Goal: Check status

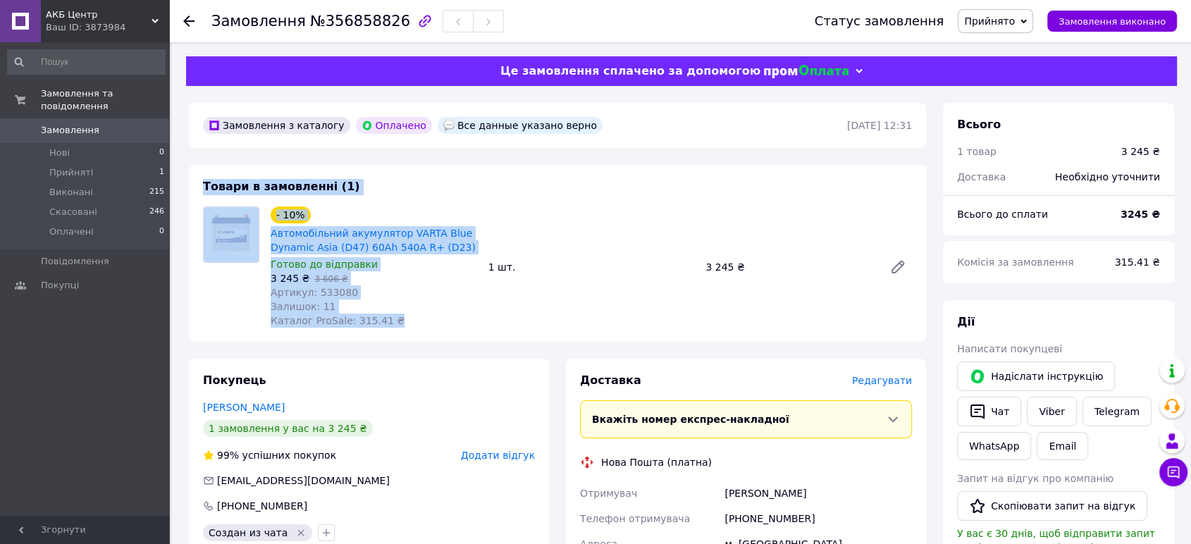
drag, startPoint x: 393, startPoint y: 322, endPoint x: 197, endPoint y: 151, distance: 259.7
drag, startPoint x: 174, startPoint y: 154, endPoint x: 412, endPoint y: 328, distance: 294.1
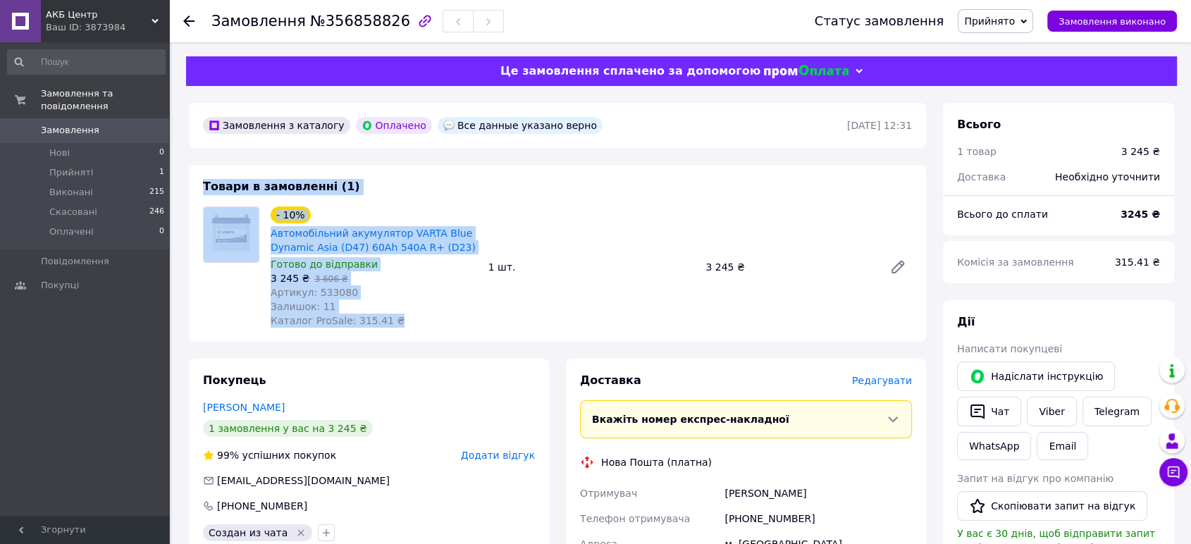
click at [412, 328] on div "- 10% Автомобільний акумулятор VARTA Blue Dynamic Asia (D47) 60Ah 540A R+ (D23)…" at bounding box center [374, 267] width 218 height 127
drag, startPoint x: 197, startPoint y: 259, endPoint x: 197, endPoint y: 149, distance: 110.0
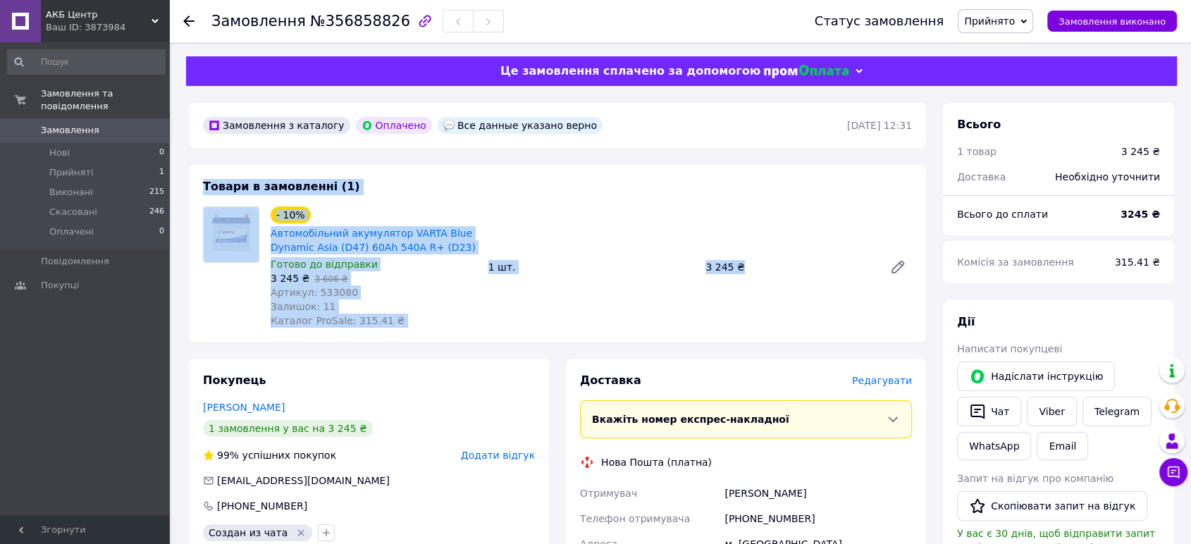
drag, startPoint x: 481, startPoint y: 241, endPoint x: 916, endPoint y: 312, distance: 439.9
click at [916, 312] on div "- 10% Автомобільний акумулятор VARTA Blue Dynamic Asia (D47) 60Ah 540A R+ (D23)…" at bounding box center [591, 267] width 653 height 127
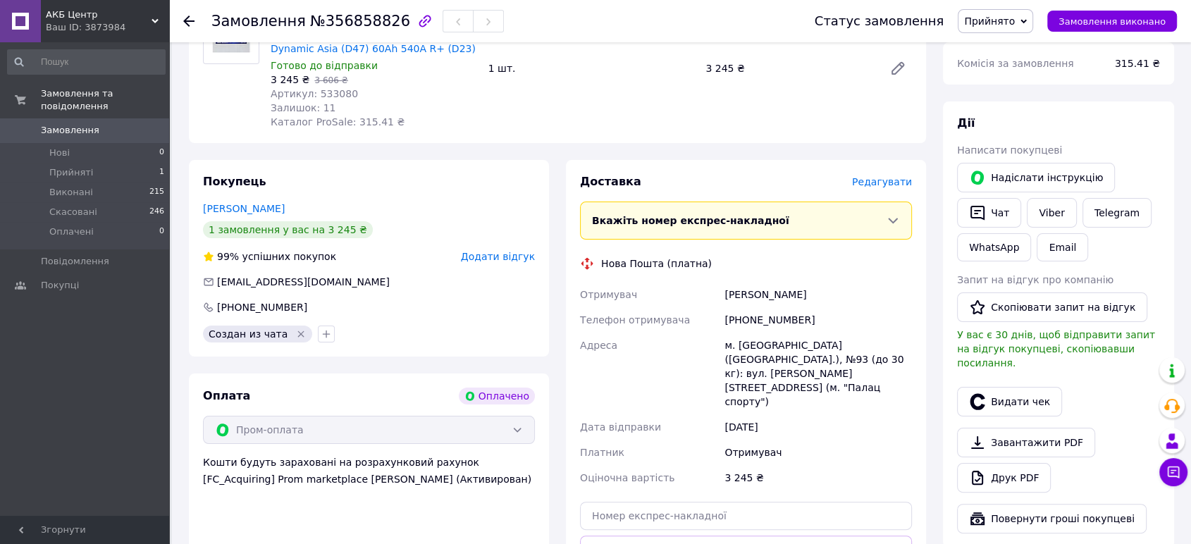
scroll to position [209, 0]
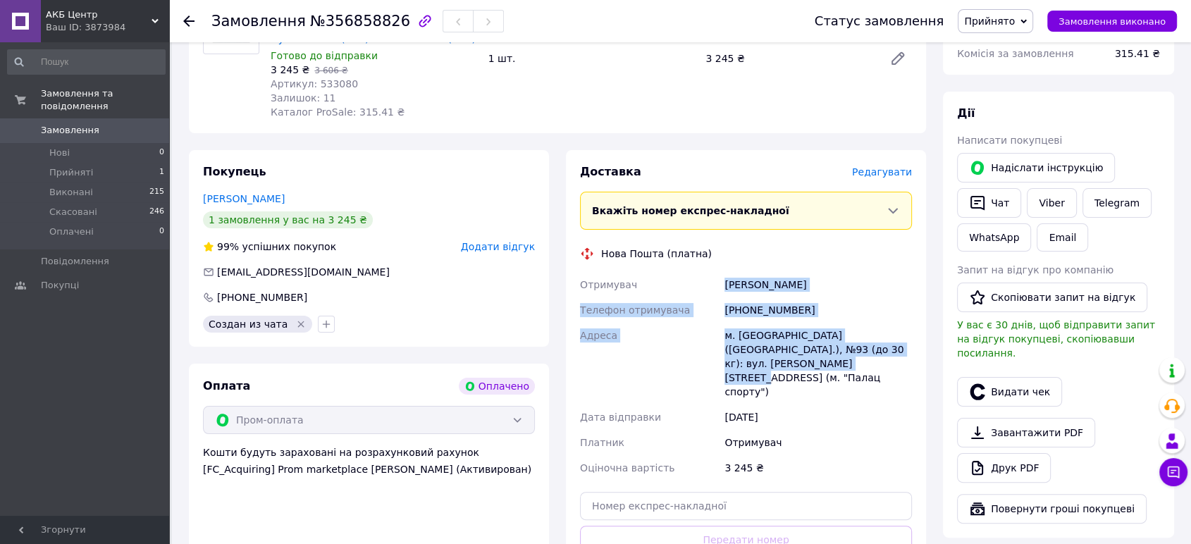
drag, startPoint x: 770, startPoint y: 367, endPoint x: 713, endPoint y: 271, distance: 111.9
click at [713, 272] on div "Отримувач Башинський Олександр Телефон отримувача +380969536607 Адреса м. Київ …" at bounding box center [746, 376] width 338 height 209
click at [713, 272] on div "Отримувач" at bounding box center [649, 284] width 145 height 25
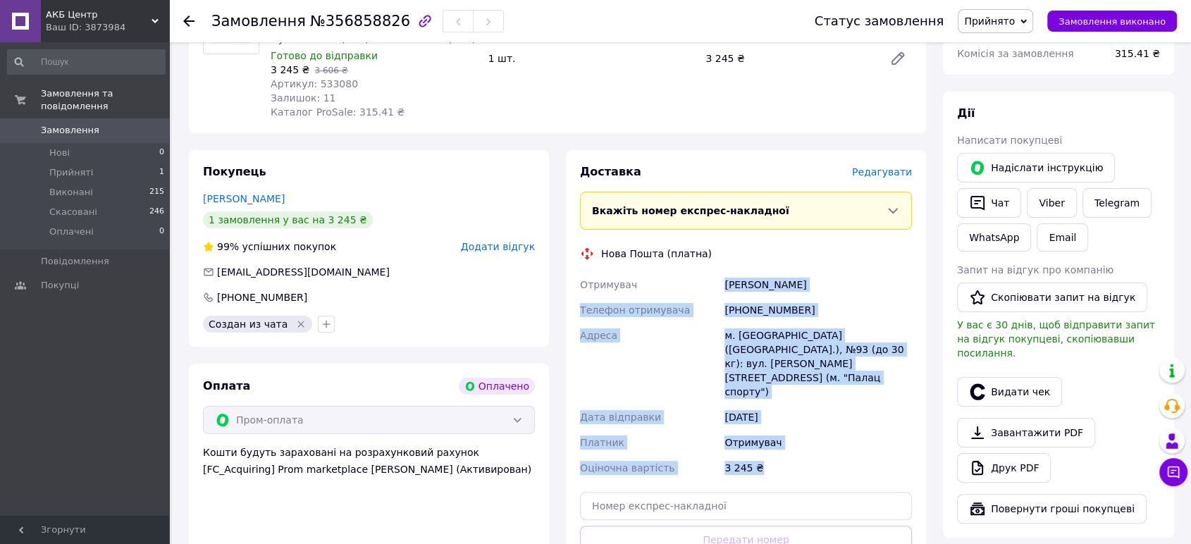
drag, startPoint x: 713, startPoint y: 268, endPoint x: 844, endPoint y: 411, distance: 194.1
click at [844, 411] on div "Доставка Редагувати Вкажіть номер експрес-накладної Обов'язково введіть номер е…" at bounding box center [746, 390] width 332 height 453
click at [846, 405] on div "12.08.2025" at bounding box center [818, 417] width 193 height 25
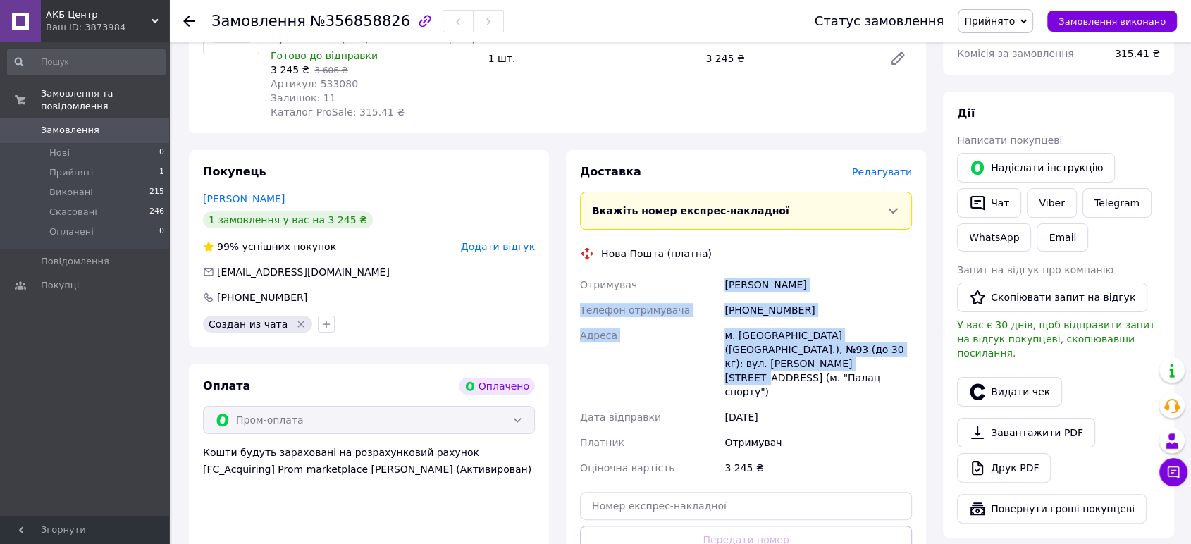
drag, startPoint x: 844, startPoint y: 367, endPoint x: 654, endPoint y: 275, distance: 210.6
click at [654, 275] on div "Отримувач Башинський Олександр Телефон отримувача +380969536607 Адреса м. Київ …" at bounding box center [746, 376] width 338 height 209
click at [654, 275] on div "Отримувач" at bounding box center [649, 284] width 145 height 25
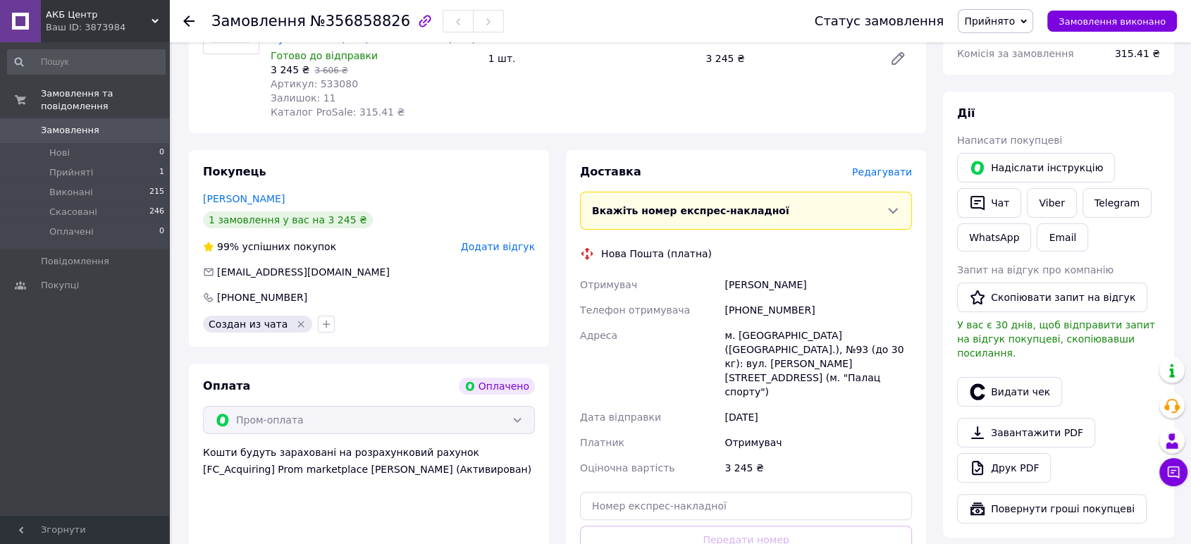
drag, startPoint x: 669, startPoint y: 264, endPoint x: 842, endPoint y: 398, distance: 219.0
click at [842, 398] on div "Доставка Редагувати Вкажіть номер експрес-накладної Обов'язково введіть номер е…" at bounding box center [746, 390] width 332 height 453
click at [840, 405] on div "12.08.2025" at bounding box center [818, 417] width 193 height 25
click at [58, 166] on span "Прийняті" at bounding box center [71, 172] width 44 height 13
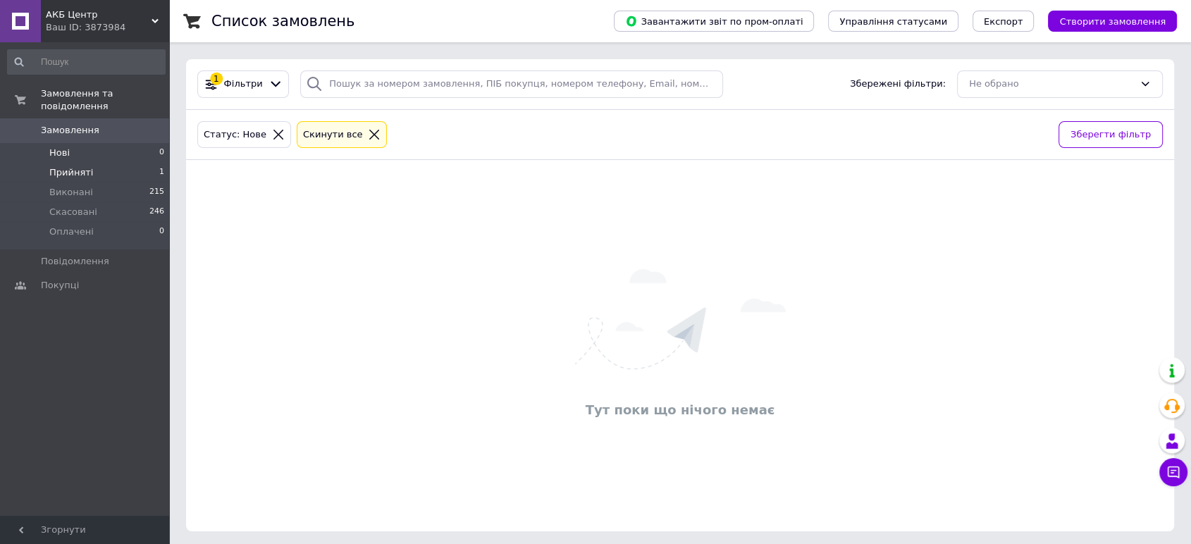
click at [55, 166] on span "Прийняті" at bounding box center [71, 172] width 44 height 13
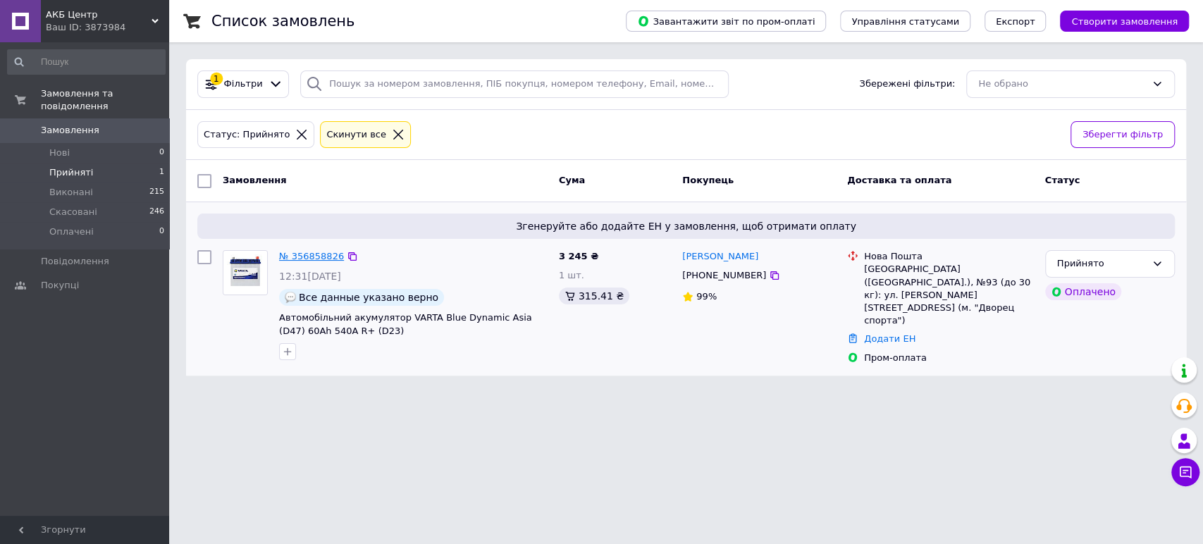
click at [302, 258] on link "№ 356858826" at bounding box center [311, 256] width 65 height 11
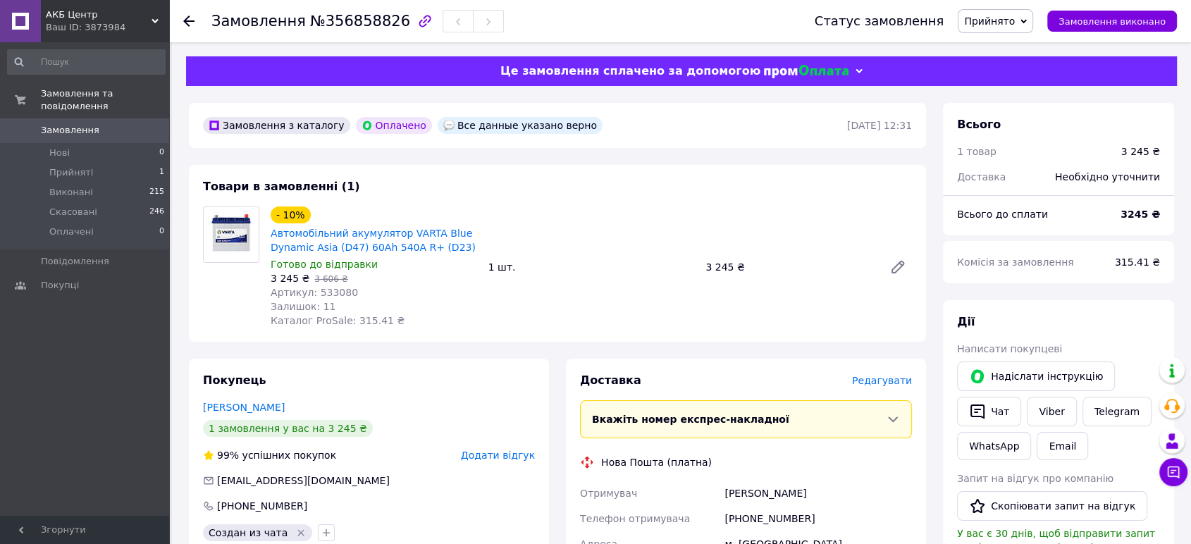
click at [522, 126] on div "Все данные указано верно" at bounding box center [520, 125] width 165 height 17
click at [87, 59] on input at bounding box center [86, 61] width 159 height 25
paste input "etx7l-bs"
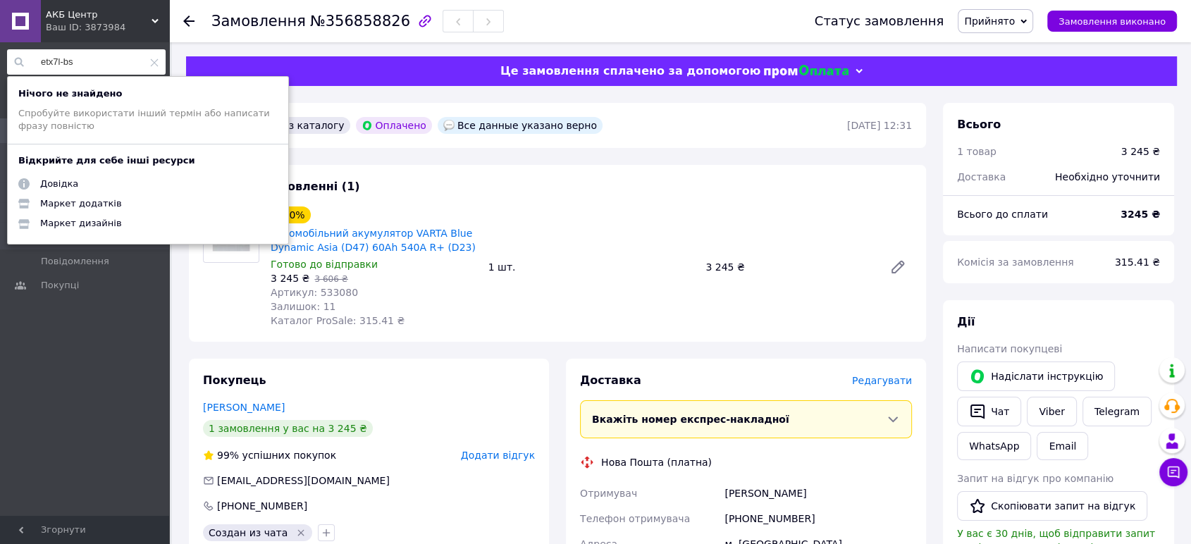
type input "etx7l-bs"
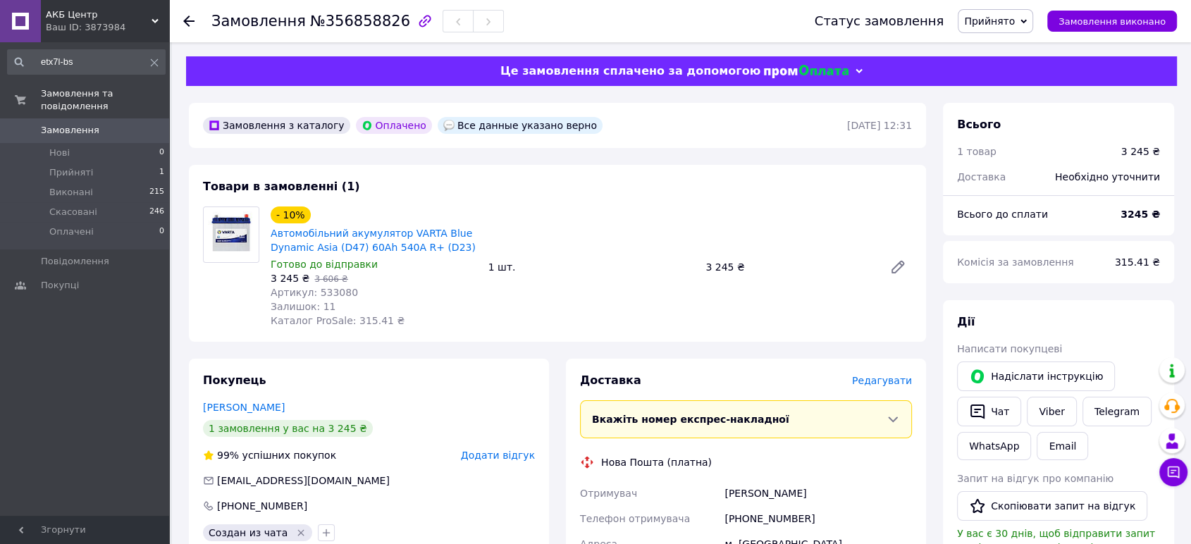
click at [61, 23] on div "Ваш ID: 3873984" at bounding box center [107, 27] width 123 height 13
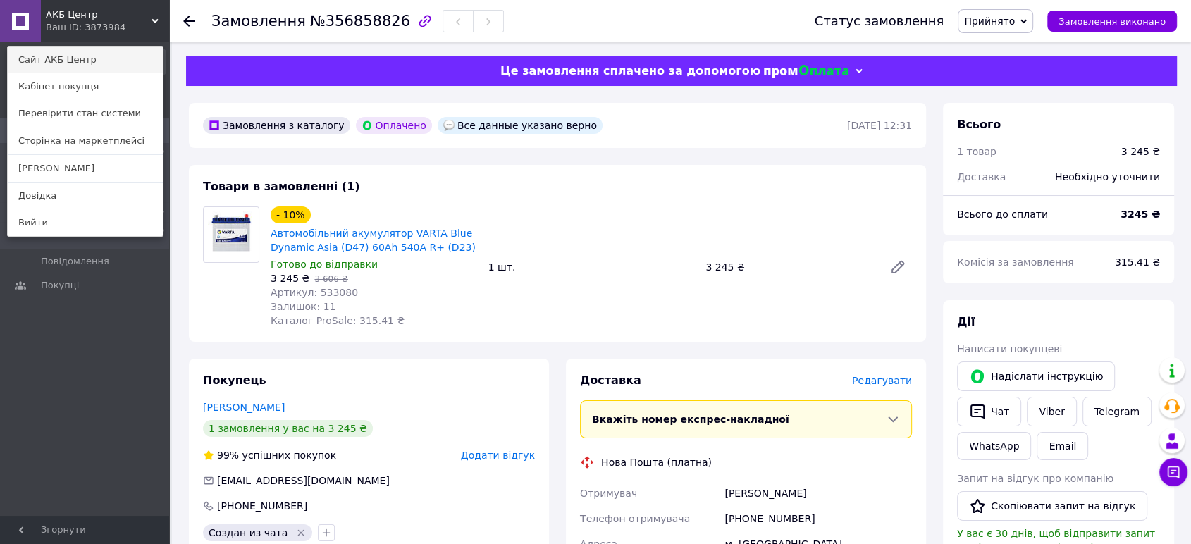
click at [57, 62] on link "Сайт АКБ Центр" at bounding box center [85, 60] width 155 height 27
